Goal: Navigation & Orientation: Find specific page/section

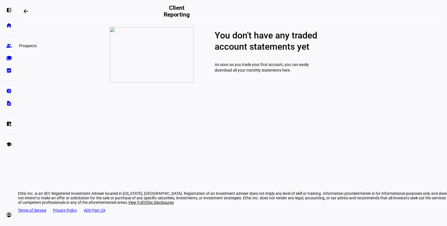
click at [9, 49] on link "group Prospects" at bounding box center [8, 45] width 11 height 11
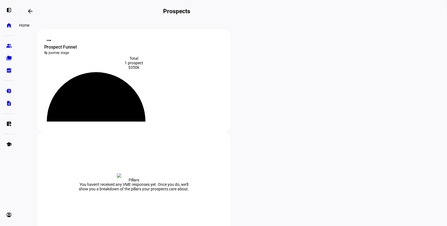
click at [8, 24] on eth-mat-symbol "home" at bounding box center [9, 25] width 6 height 6
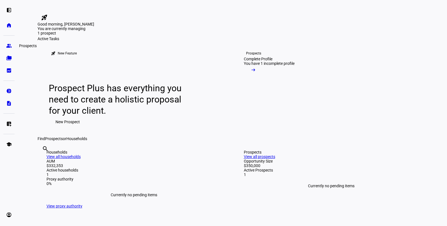
click at [8, 46] on eth-mat-symbol "group" at bounding box center [9, 46] width 6 height 6
